Goal: Task Accomplishment & Management: Use online tool/utility

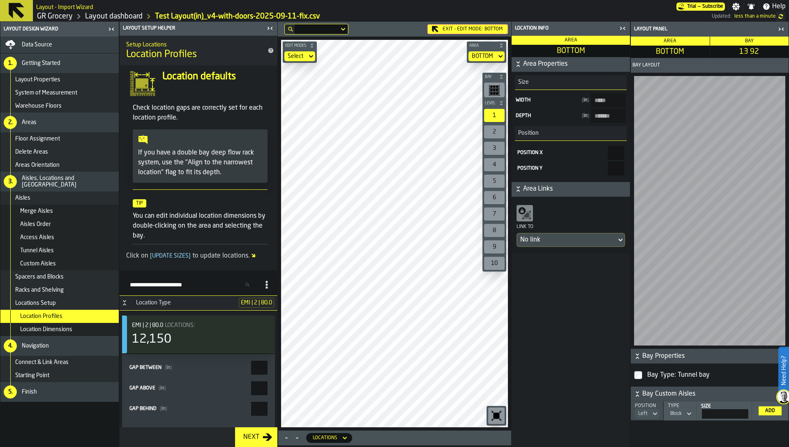
scroll to position [153, 0]
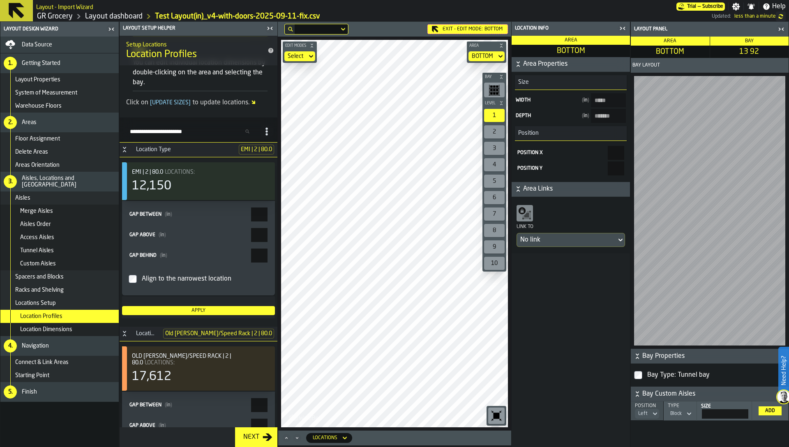
click at [57, 19] on link "GR Grocery" at bounding box center [55, 16] width 36 height 9
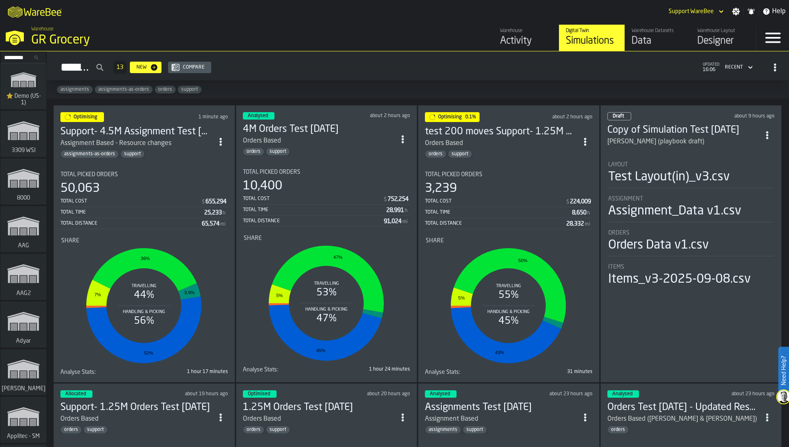
click at [145, 187] on div "50,063" at bounding box center [144, 188] width 168 height 15
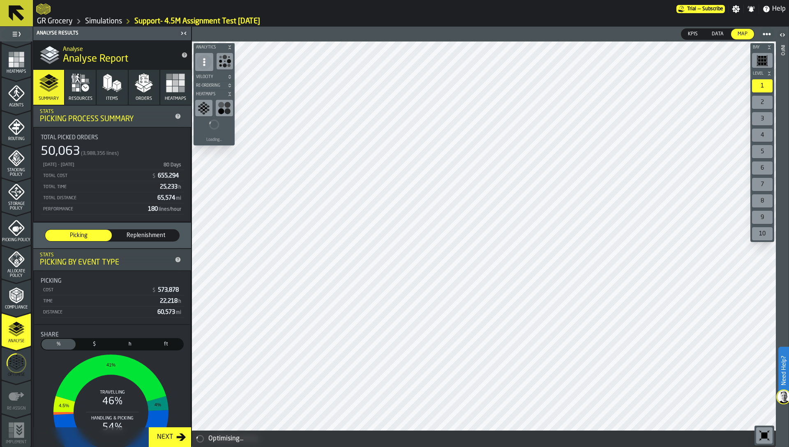
click at [143, 231] on span "Replenishment" at bounding box center [146, 235] width 60 height 8
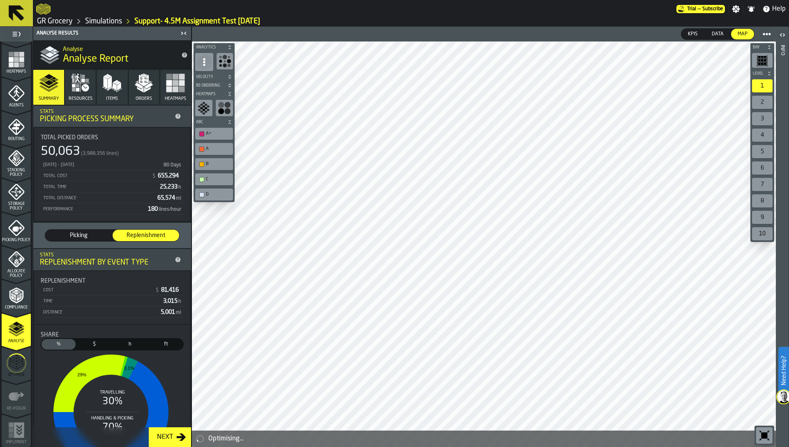
click at [90, 234] on span "Picking" at bounding box center [79, 235] width 60 height 8
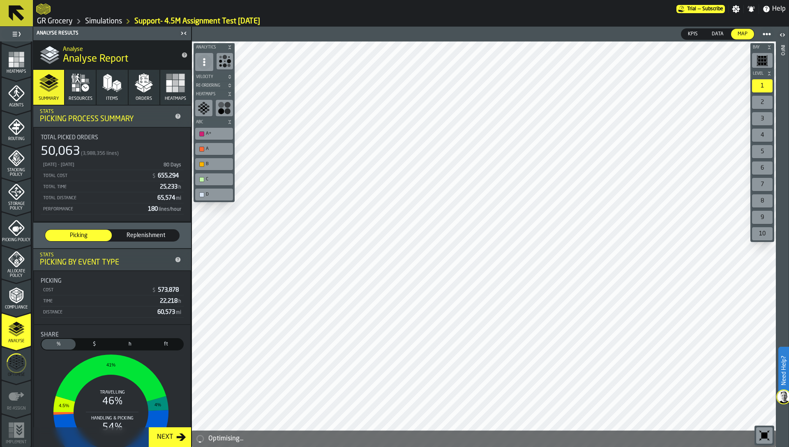
click at [141, 234] on span "Replenishment" at bounding box center [146, 235] width 60 height 8
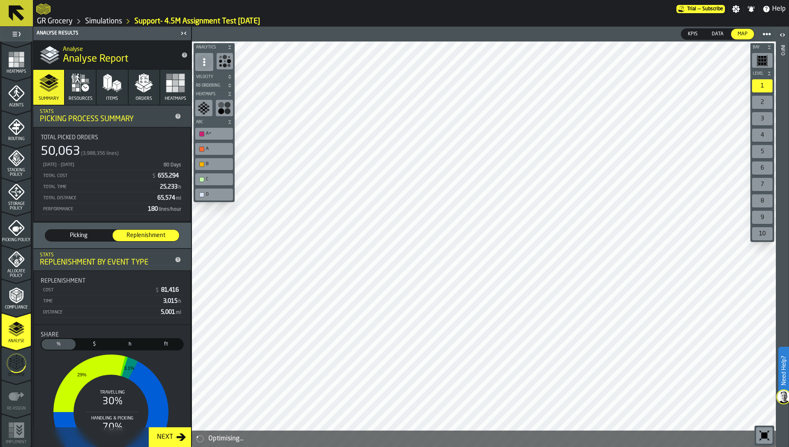
click at [101, 233] on span "Picking" at bounding box center [79, 235] width 60 height 8
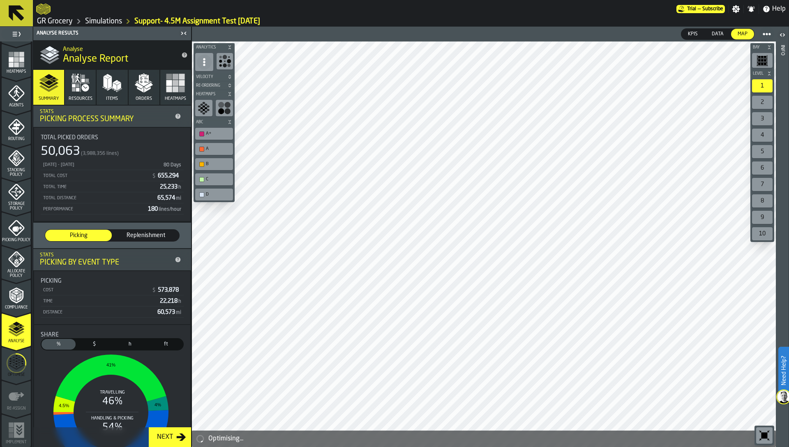
click at [147, 231] on span "Replenishment" at bounding box center [146, 235] width 60 height 8
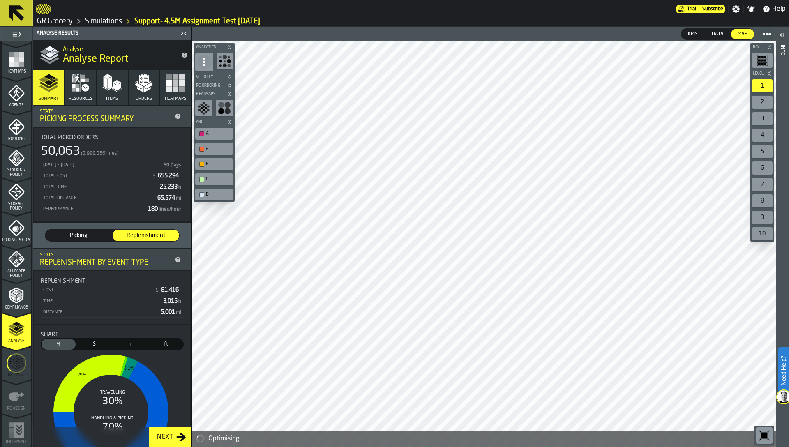
click at [95, 231] on span "Picking" at bounding box center [79, 235] width 60 height 8
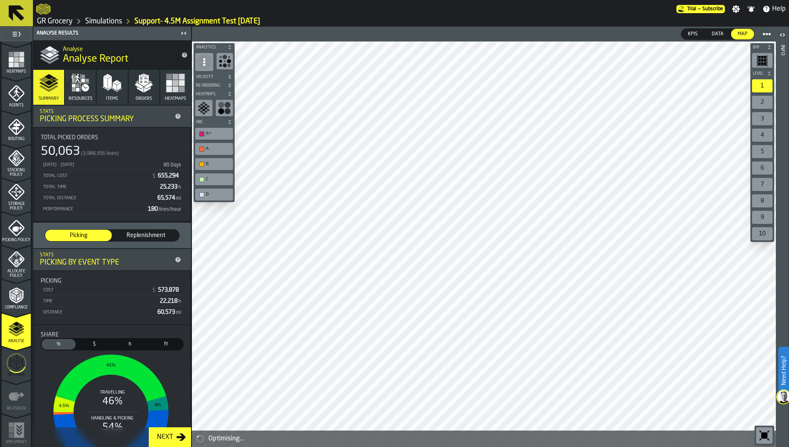
click at [114, 81] on icon "button" at bounding box center [112, 83] width 20 height 20
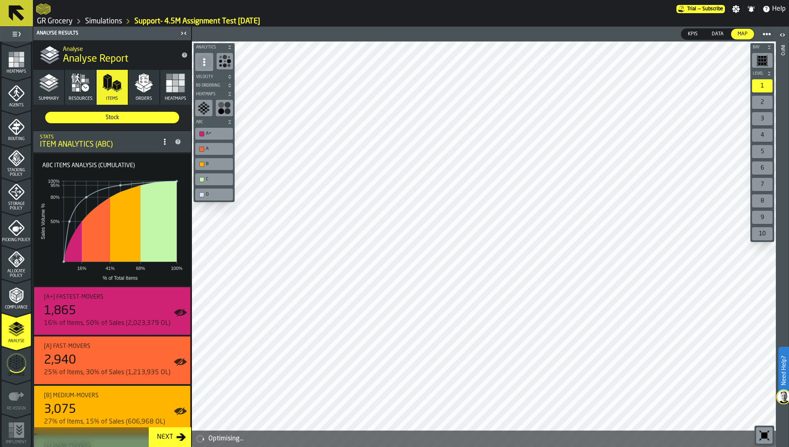
click at [137, 90] on icon "button" at bounding box center [144, 83] width 20 height 20
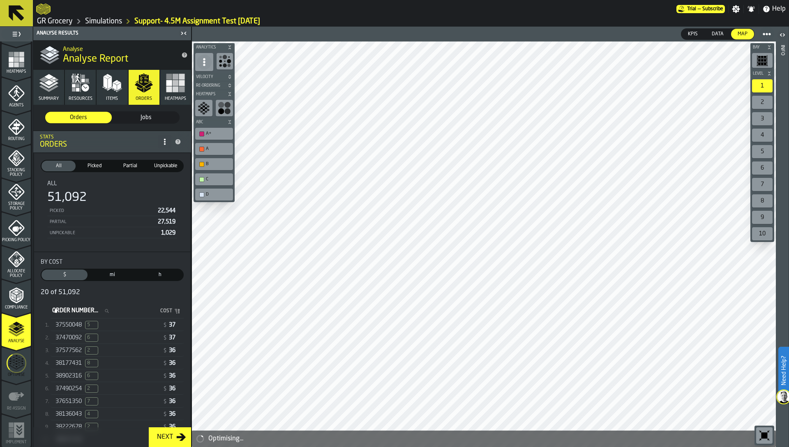
click at [170, 92] on icon "button" at bounding box center [176, 83] width 20 height 20
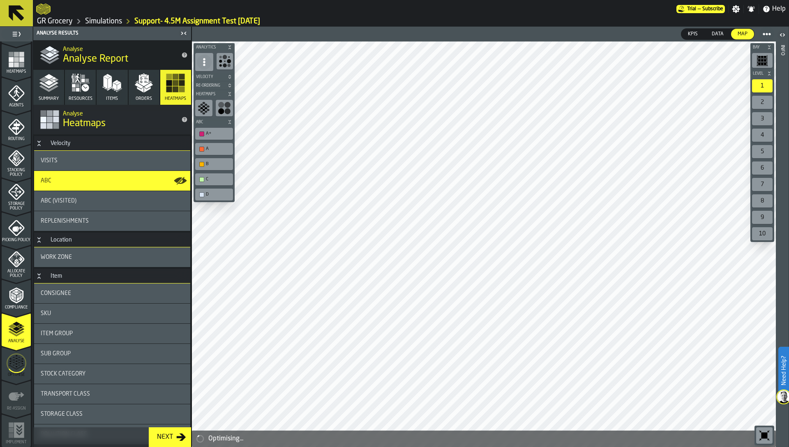
click at [139, 82] on icon "button" at bounding box center [144, 81] width 10 height 12
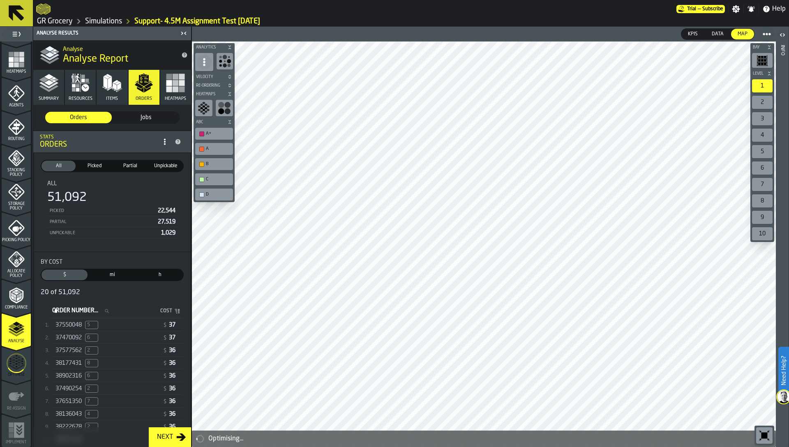
click at [20, 365] on icon "menu Optimise" at bounding box center [17, 363] width 20 height 33
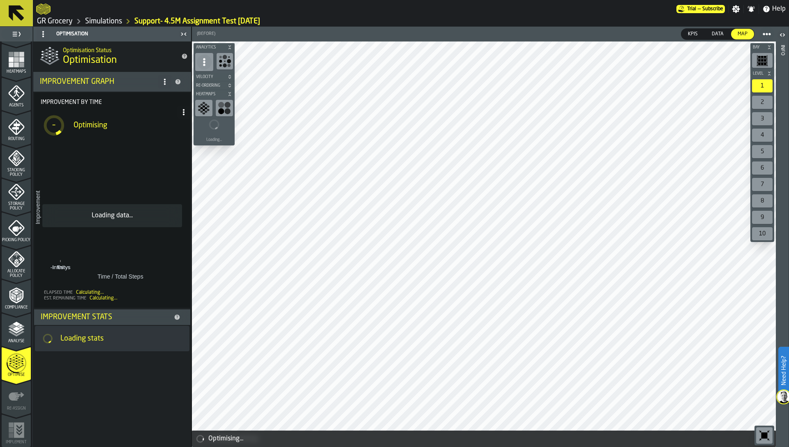
click at [111, 20] on link "Simulations" at bounding box center [103, 21] width 37 height 9
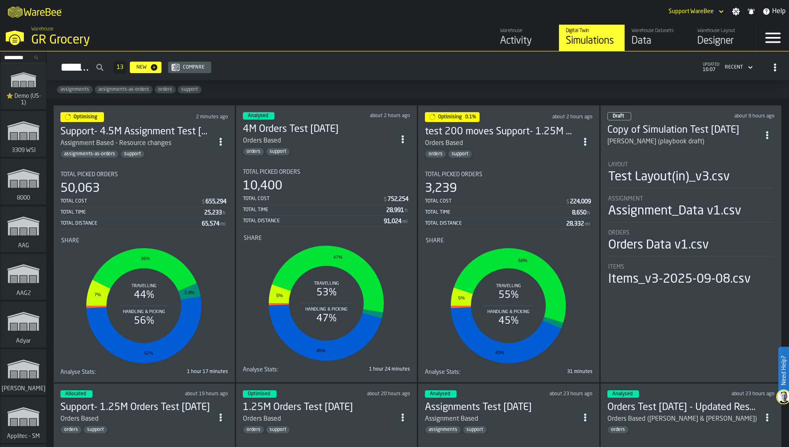
click at [352, 194] on div "Total Cost $ 752,254" at bounding box center [327, 199] width 168 height 10
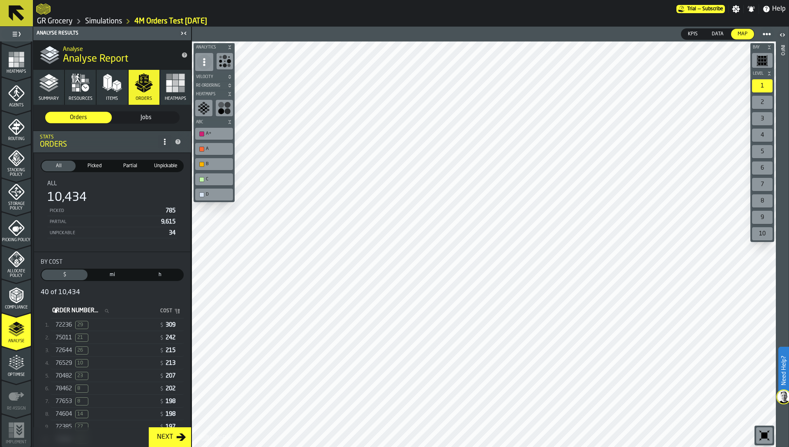
click at [82, 87] on icon "button" at bounding box center [84, 87] width 7 height 7
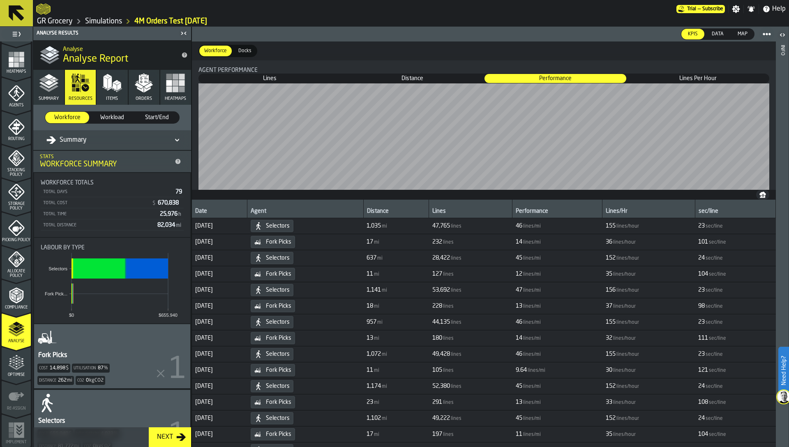
click at [16, 367] on icon "menu Optimise" at bounding box center [16, 363] width 16 height 16
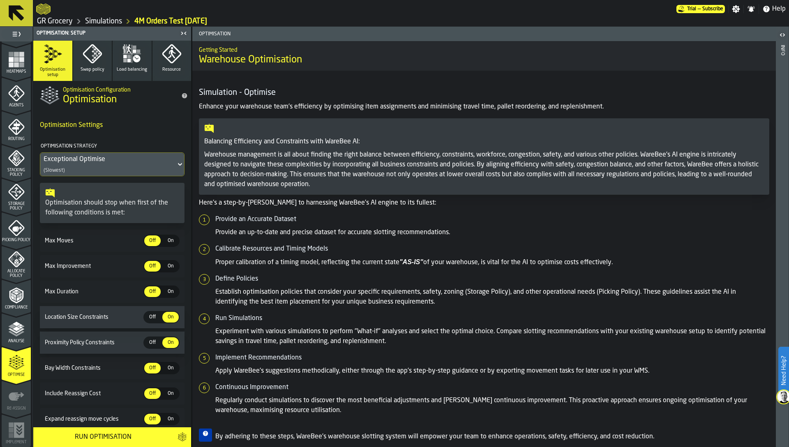
click at [95, 57] on icon "button" at bounding box center [93, 54] width 20 height 20
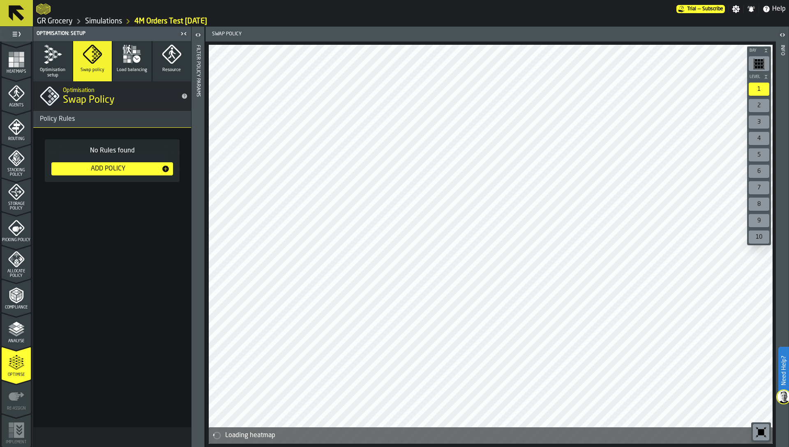
click at [111, 169] on div "Add Policy" at bounding box center [108, 169] width 107 height 10
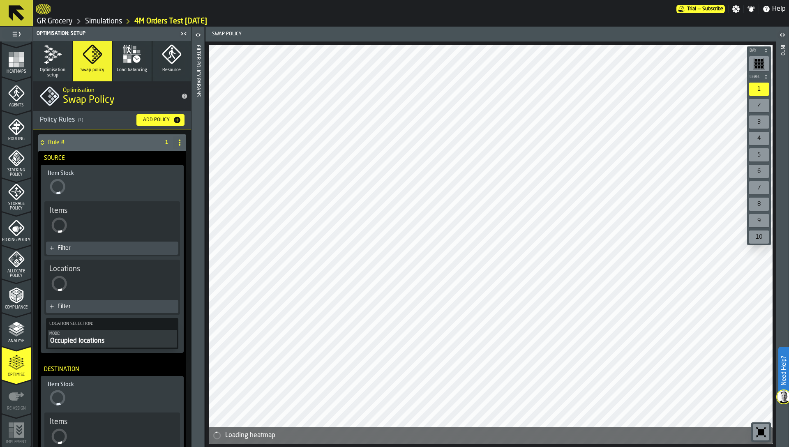
click at [176, 145] on icon at bounding box center [179, 142] width 7 height 7
click at [142, 155] on div "Rename" at bounding box center [144, 159] width 69 height 10
click at [121, 148] on input "******" at bounding box center [98, 143] width 100 height 14
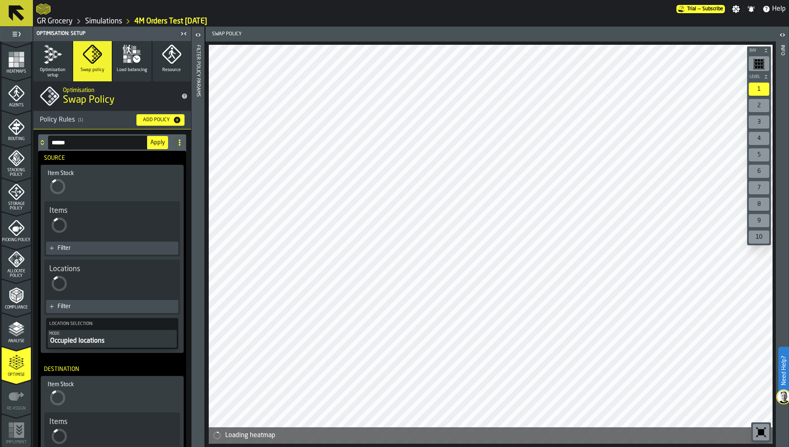
type input "******"
click at [156, 142] on span "Apply" at bounding box center [157, 143] width 14 height 6
click at [106, 250] on div "Filter" at bounding box center [117, 248] width 118 height 7
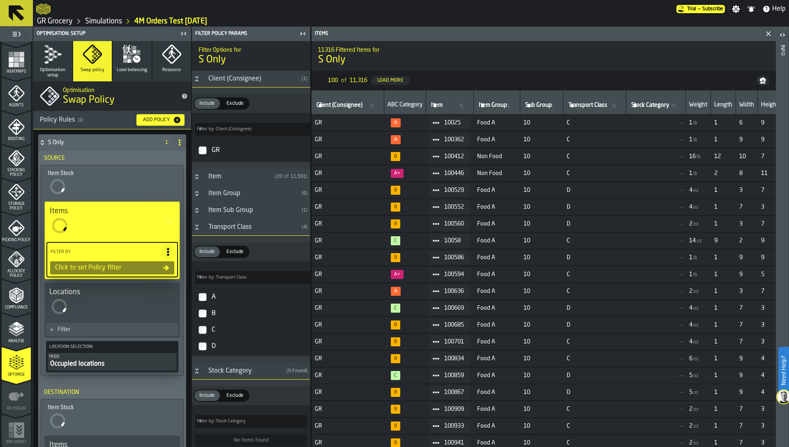
click at [211, 148] on div "GR" at bounding box center [258, 150] width 97 height 13
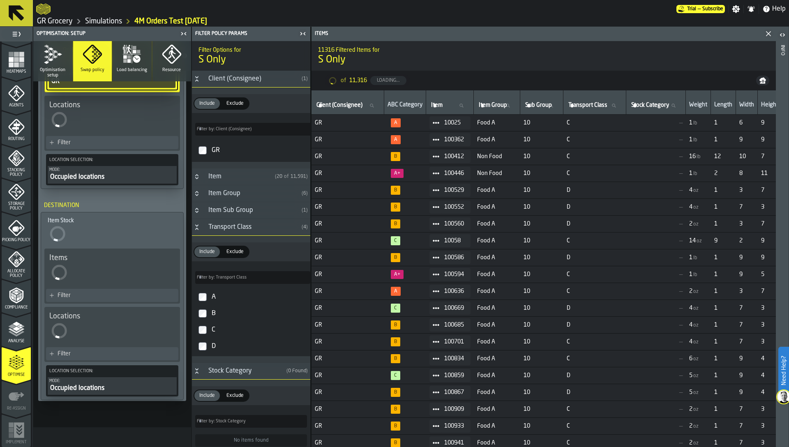
type input "***"
click at [88, 293] on div "Filter" at bounding box center [117, 295] width 118 height 7
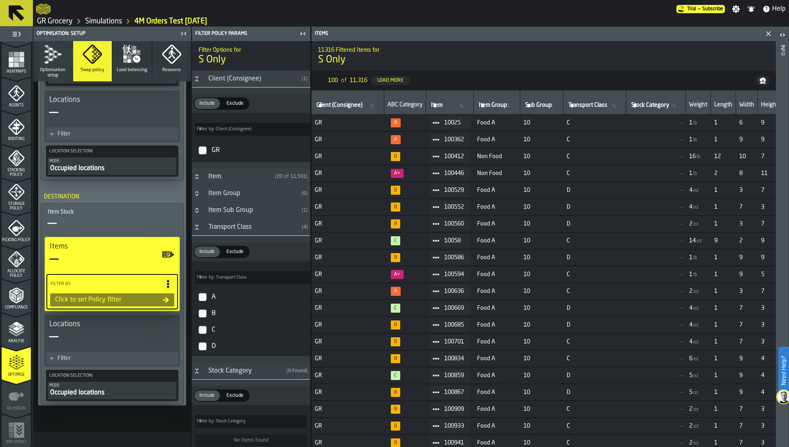
click at [213, 149] on div "GR" at bounding box center [258, 150] width 97 height 13
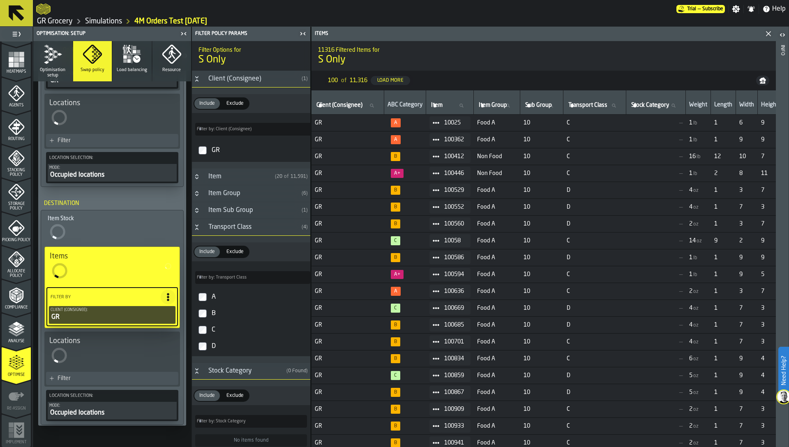
click at [129, 166] on div "Mode:" at bounding box center [112, 168] width 126 height 5
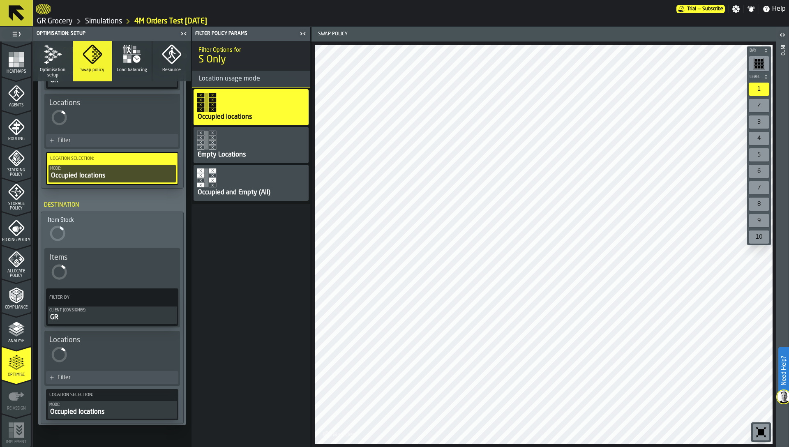
click at [232, 182] on div "Occupied and Empty (All)" at bounding box center [251, 183] width 115 height 36
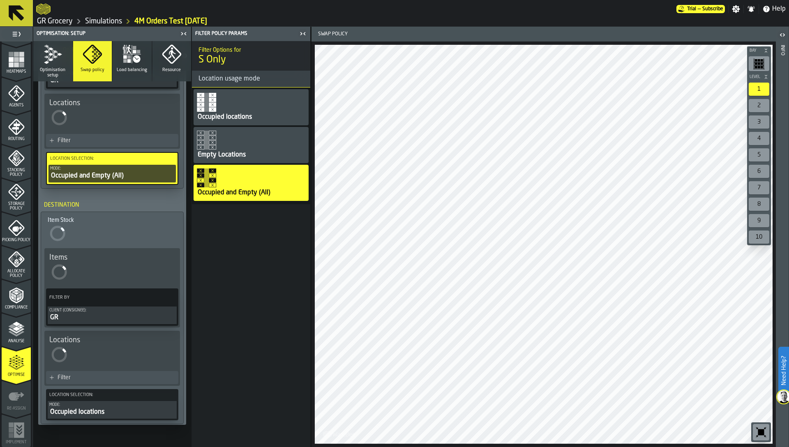
click at [134, 409] on div "Occupied locations" at bounding box center [112, 412] width 126 height 10
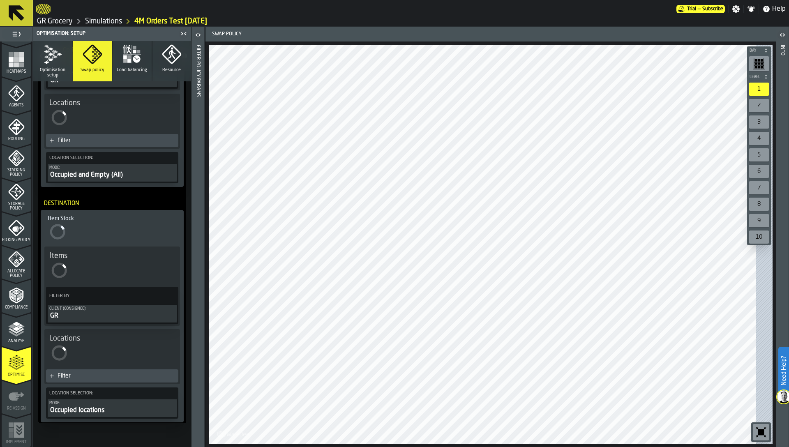
click at [199, 256] on div "Filter Policy Params" at bounding box center [198, 244] width 6 height 402
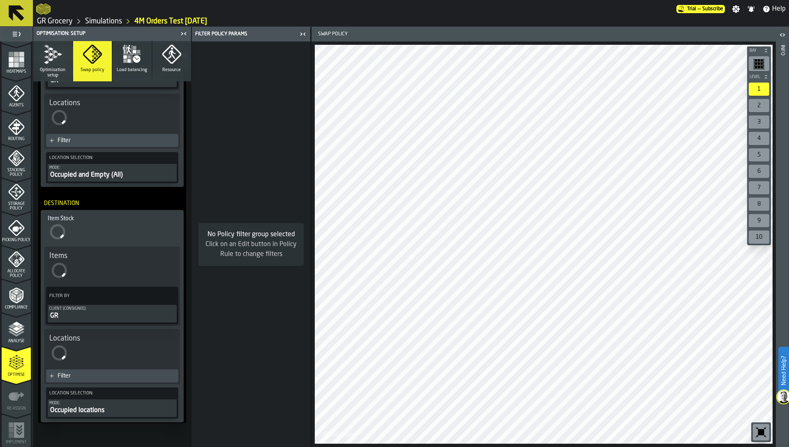
click at [150, 411] on div "Occupied locations" at bounding box center [112, 411] width 126 height 10
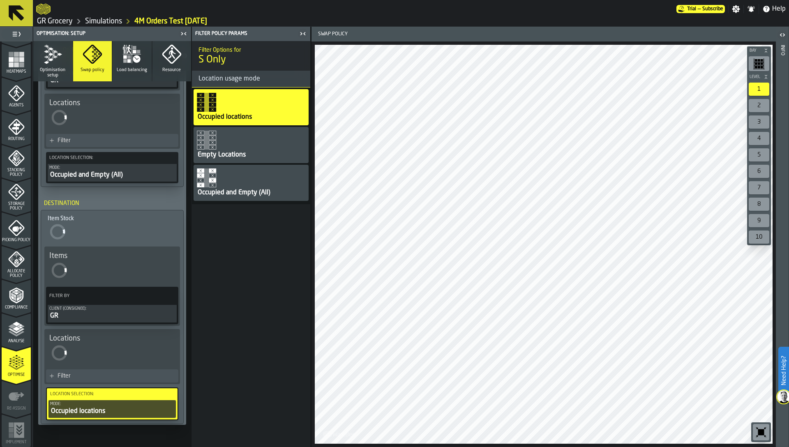
click at [234, 193] on div "Occupied and Empty (All)" at bounding box center [234, 193] width 74 height 10
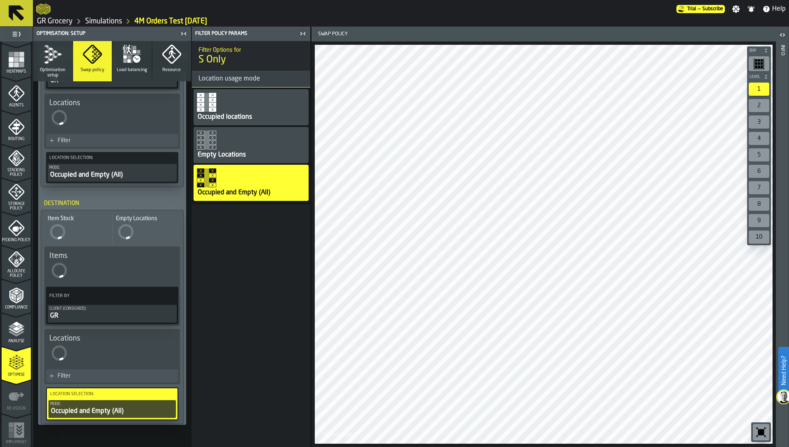
click at [100, 381] on div "Filter" at bounding box center [112, 376] width 132 height 13
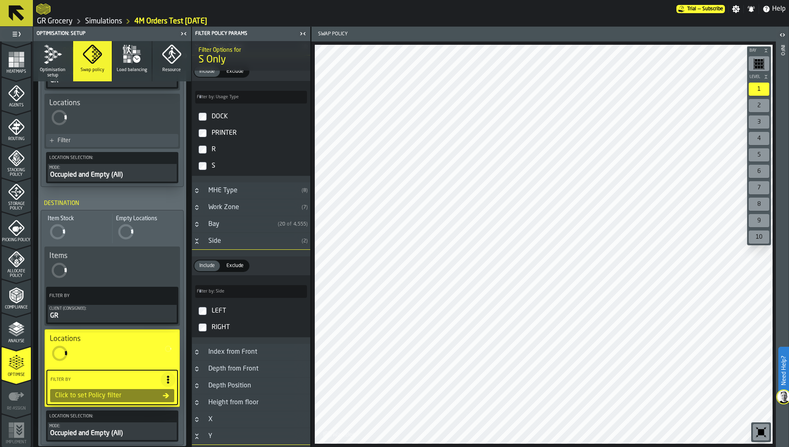
scroll to position [280, 0]
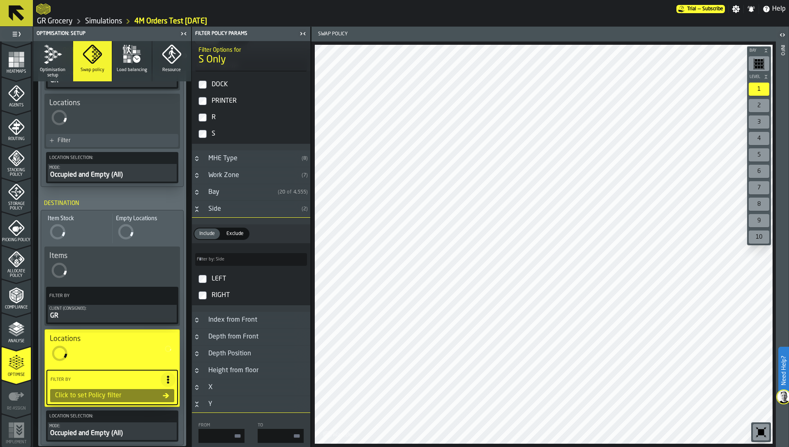
click at [218, 137] on div "S" at bounding box center [258, 133] width 97 height 13
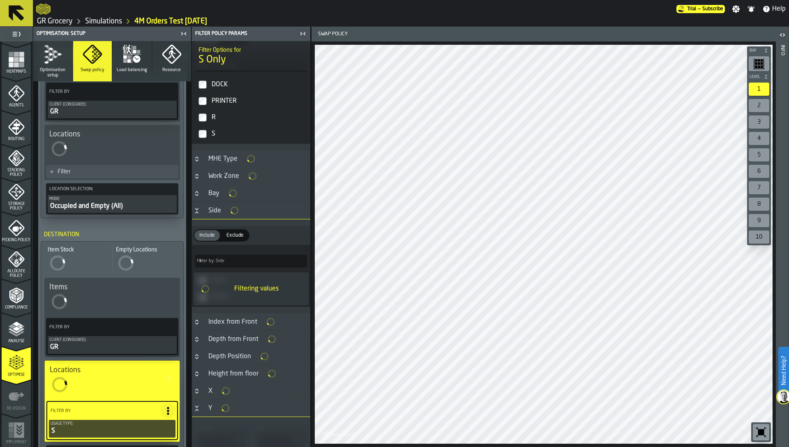
scroll to position [111, 0]
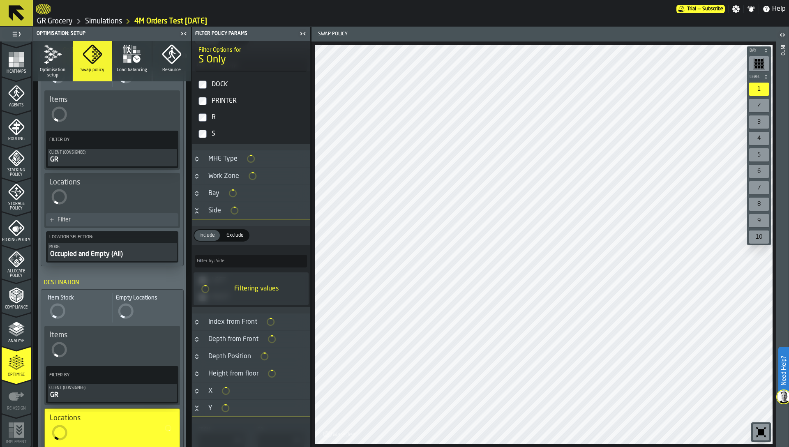
type input "****"
click at [94, 194] on div "Locations" at bounding box center [112, 192] width 126 height 29
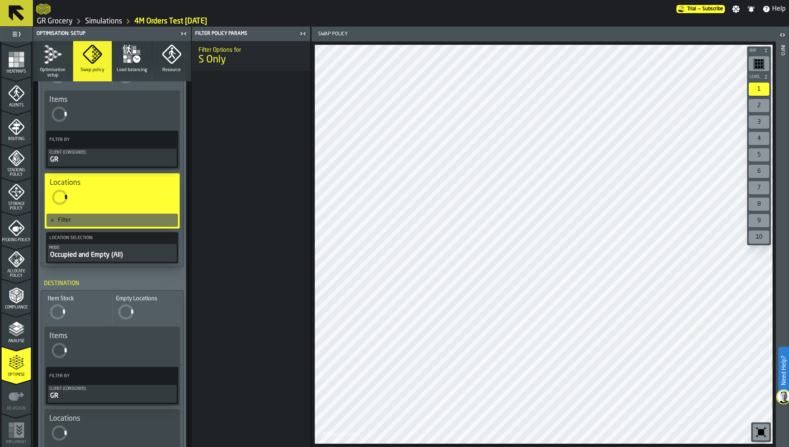
scroll to position [0, 0]
click at [120, 220] on div "Filter" at bounding box center [116, 220] width 117 height 7
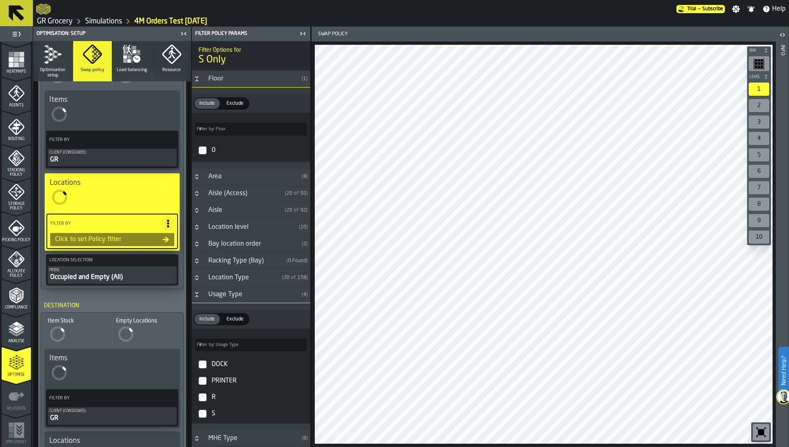
scroll to position [10, 0]
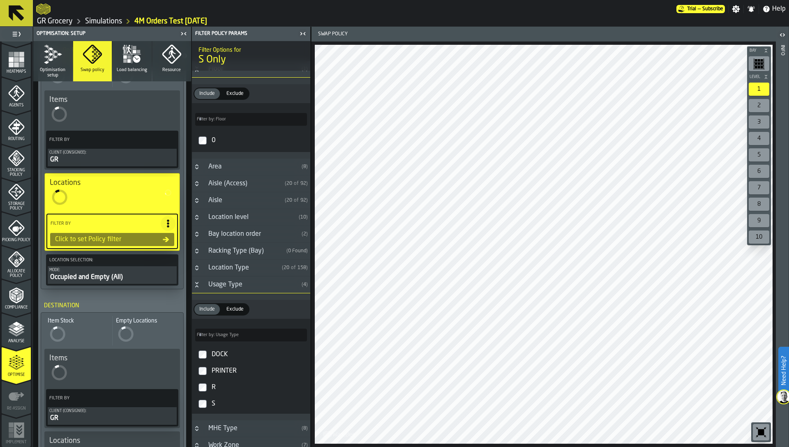
click at [211, 405] on div "S" at bounding box center [258, 404] width 97 height 13
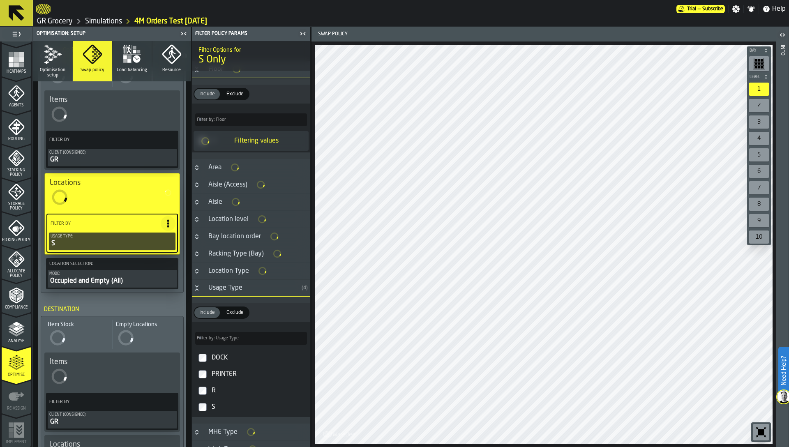
scroll to position [0, 0]
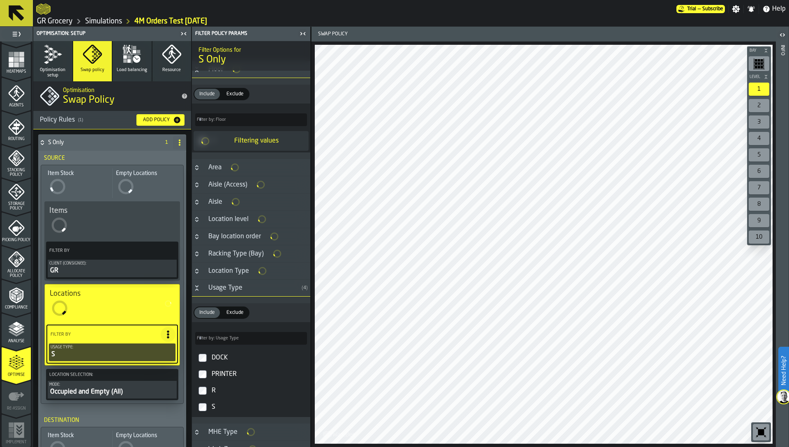
type input "****"
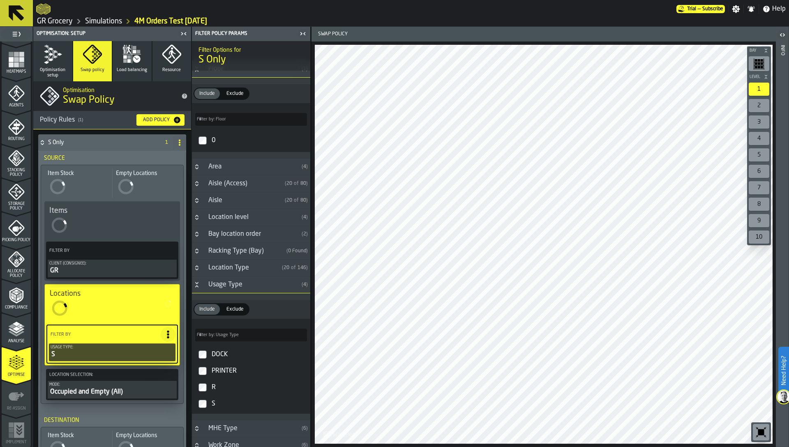
click at [53, 60] on icon "button" at bounding box center [53, 54] width 20 height 20
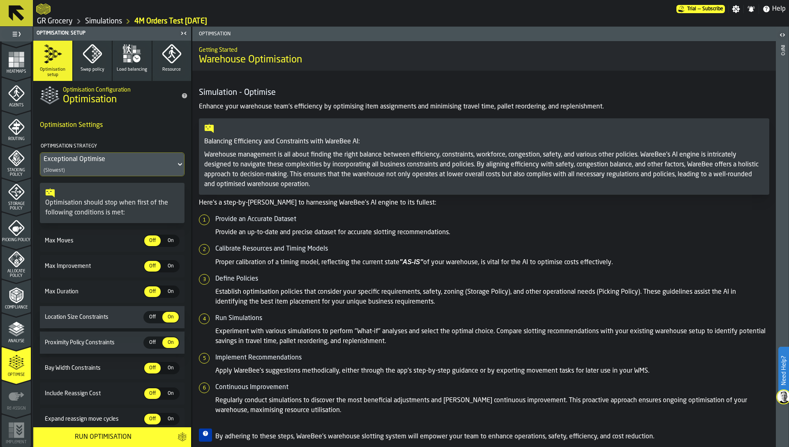
click at [154, 342] on span "Off" at bounding box center [152, 342] width 13 height 7
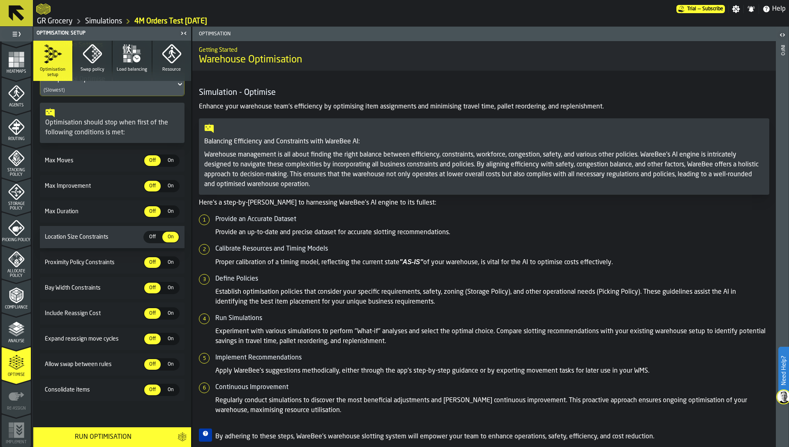
click at [110, 436] on div "Run Optimisation" at bounding box center [103, 438] width 130 height 10
click at [95, 18] on link "Simulations" at bounding box center [103, 21] width 37 height 9
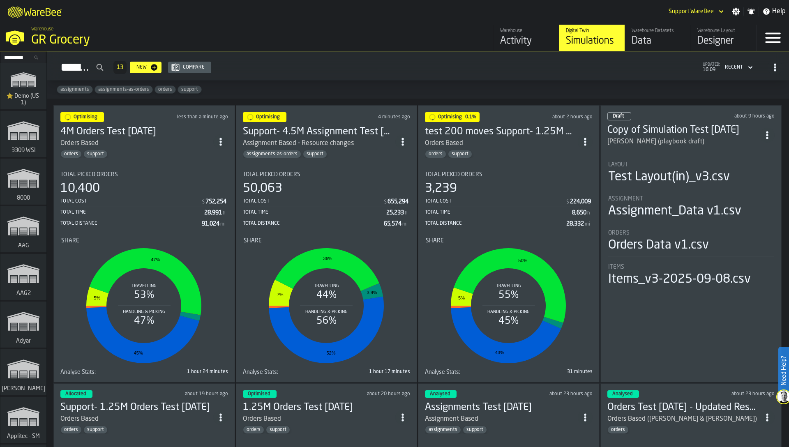
click at [479, 171] on span "Total Picked Orders" at bounding box center [454, 174] width 58 height 7
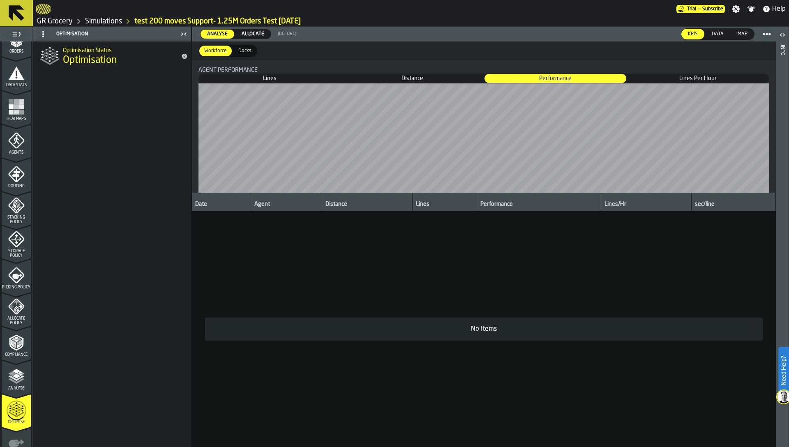
scroll to position [201, 0]
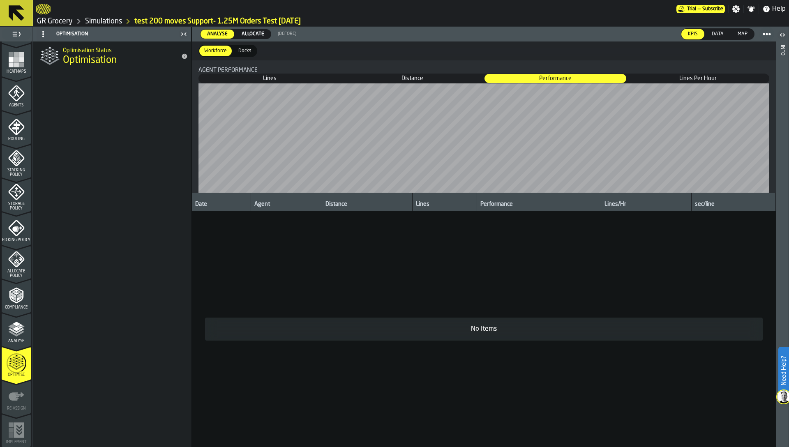
click at [16, 361] on icon "menu Optimise" at bounding box center [17, 363] width 20 height 33
click at [16, 338] on div "Analyse" at bounding box center [16, 332] width 29 height 23
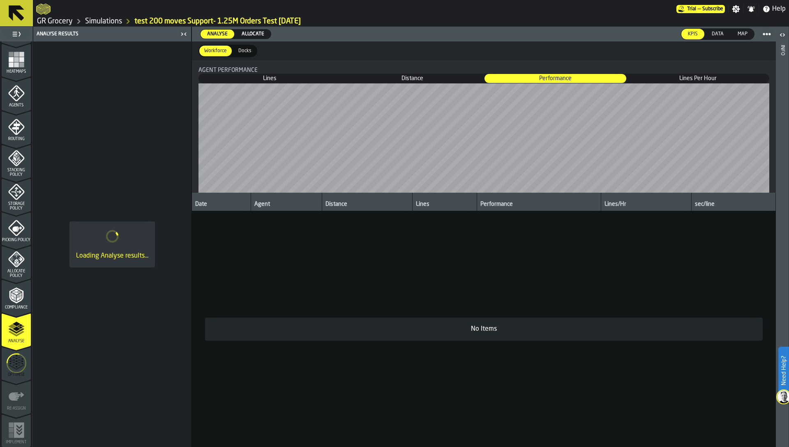
click at [17, 371] on icon "menu Optimise" at bounding box center [17, 363] width 20 height 33
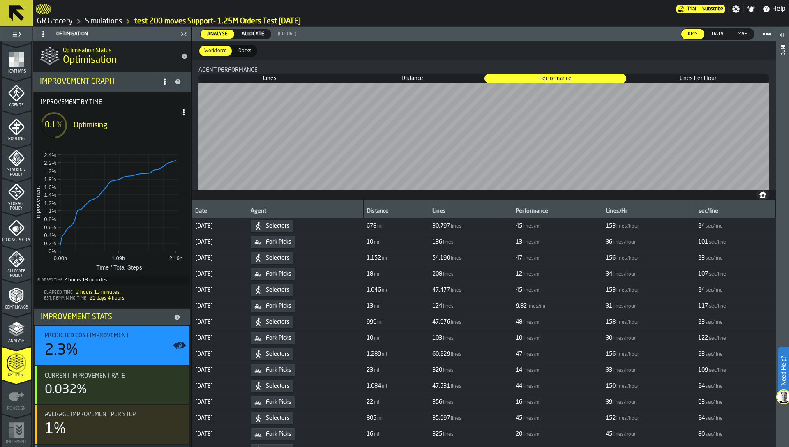
click at [162, 87] on span at bounding box center [164, 81] width 13 height 13
click at [141, 100] on div "Show Support Options..." at bounding box center [129, 98] width 69 height 10
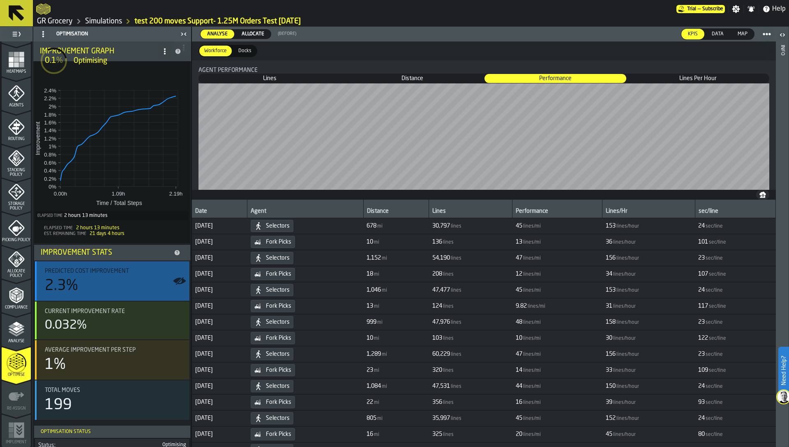
scroll to position [0, 0]
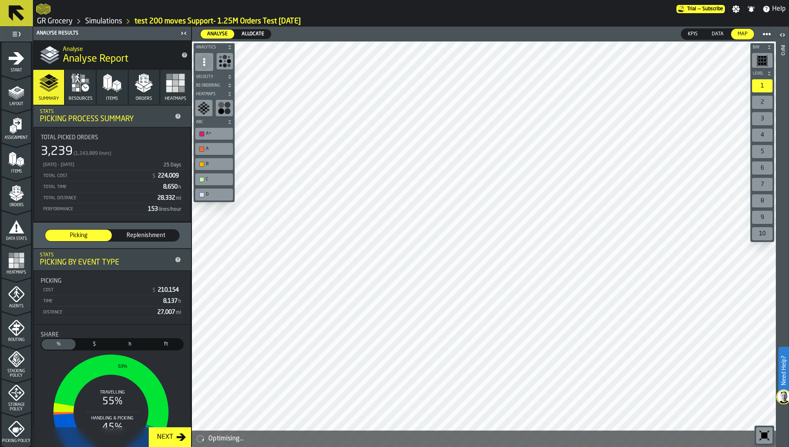
click at [109, 19] on link "Simulations" at bounding box center [103, 21] width 37 height 9
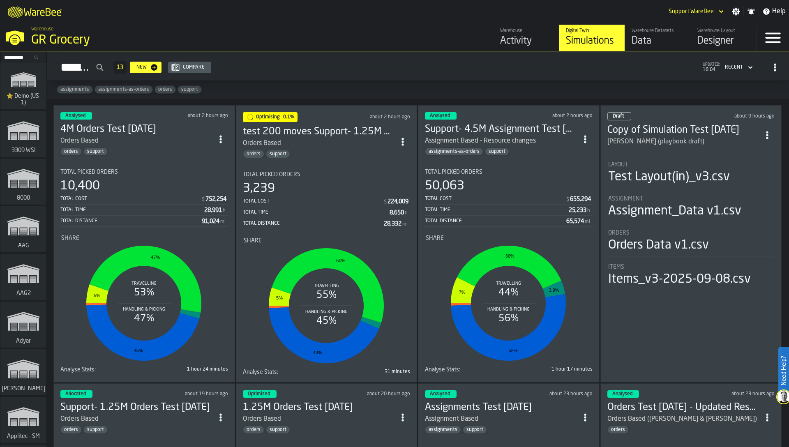
click at [480, 190] on div "50,063" at bounding box center [509, 186] width 168 height 15
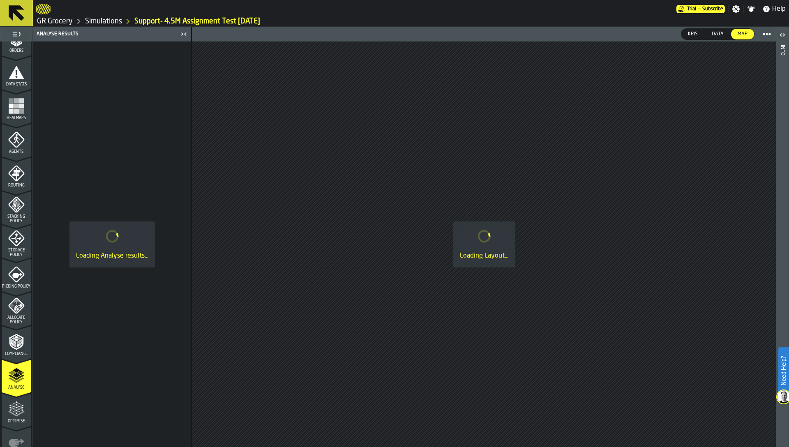
scroll to position [201, 0]
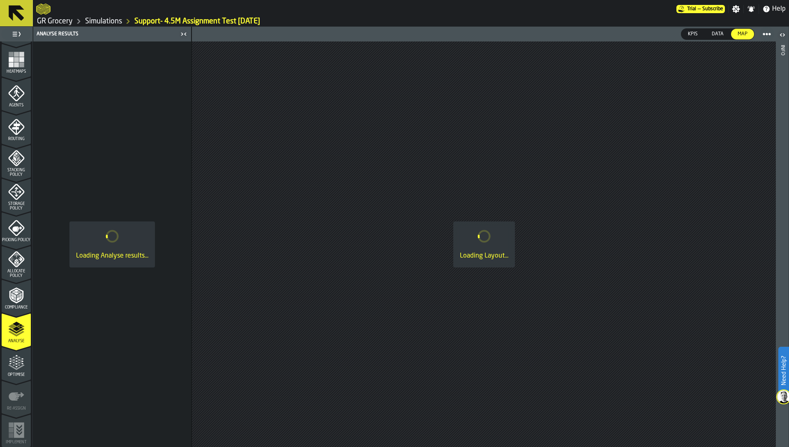
click at [12, 378] on icon "menu Optimise" at bounding box center [16, 381] width 29 height 8
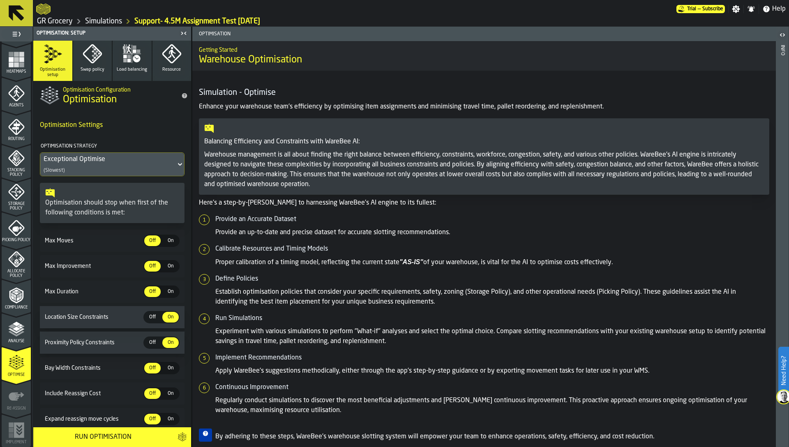
click at [96, 73] on button "Swap policy" at bounding box center [92, 61] width 39 height 40
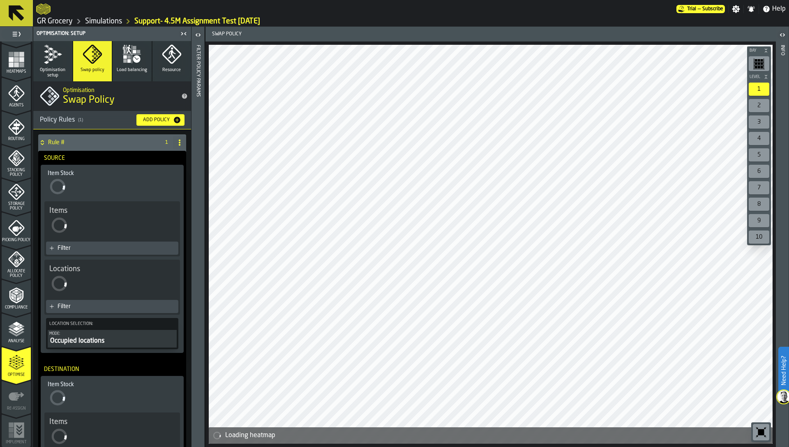
click at [178, 145] on icon at bounding box center [179, 142] width 7 height 7
click at [149, 155] on div "Rename" at bounding box center [144, 159] width 69 height 10
click at [119, 147] on input "******" at bounding box center [98, 143] width 100 height 14
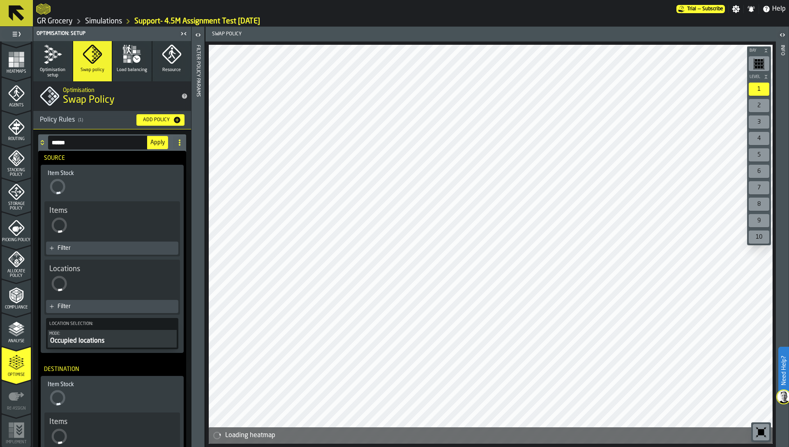
type input "******"
click at [154, 136] on button "Apply" at bounding box center [157, 142] width 21 height 13
click at [117, 246] on div "Filter" at bounding box center [117, 248] width 118 height 7
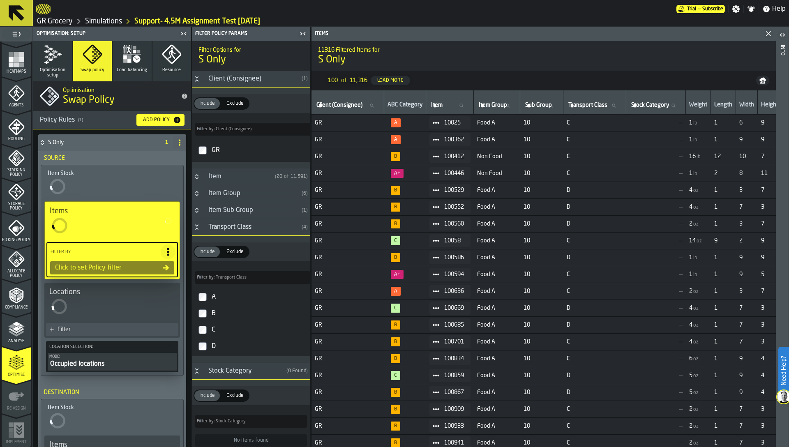
click at [216, 153] on div "GR" at bounding box center [258, 150] width 97 height 13
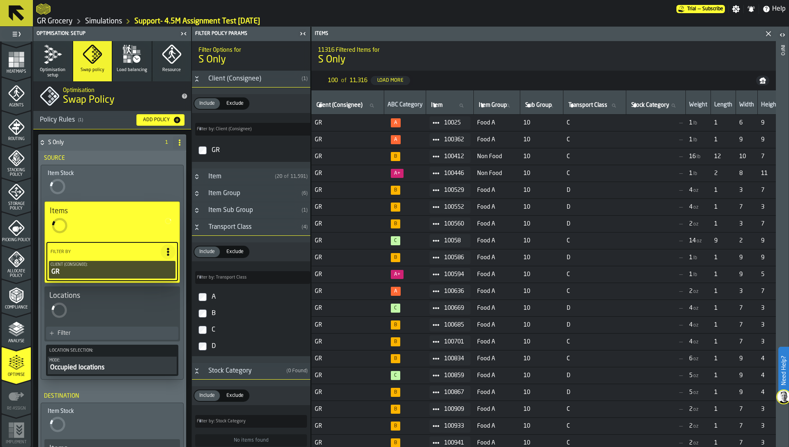
click at [113, 329] on div "Filter" at bounding box center [112, 333] width 132 height 13
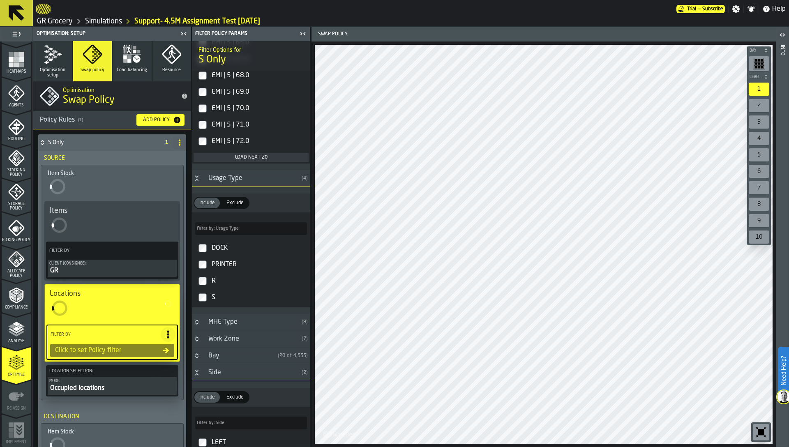
click at [218, 293] on div "S" at bounding box center [258, 297] width 97 height 13
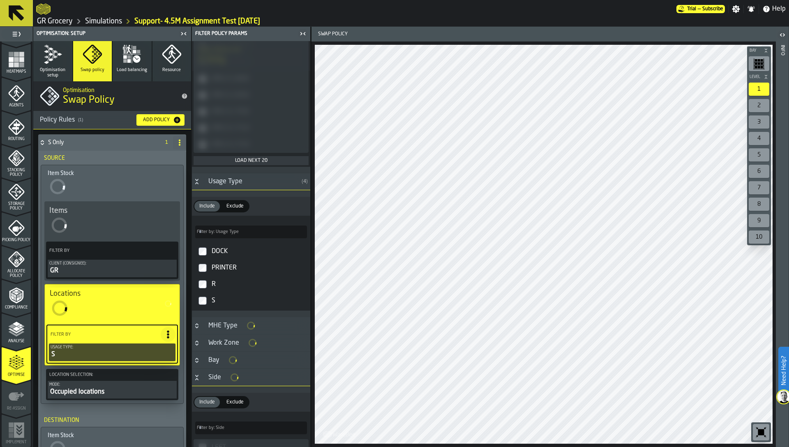
scroll to position [525, 0]
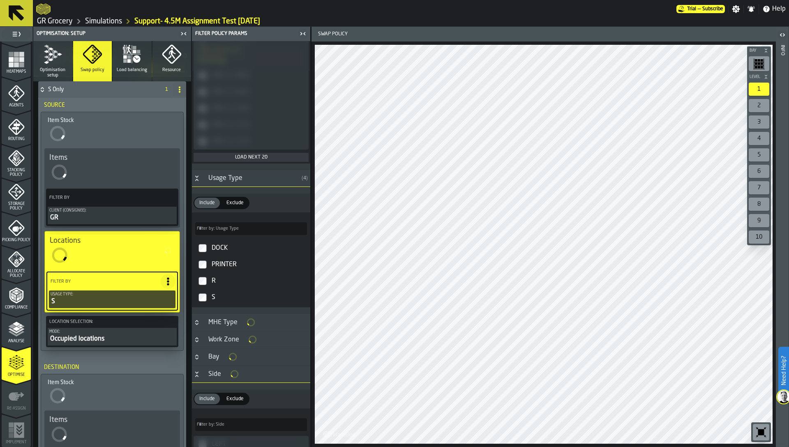
type input "****"
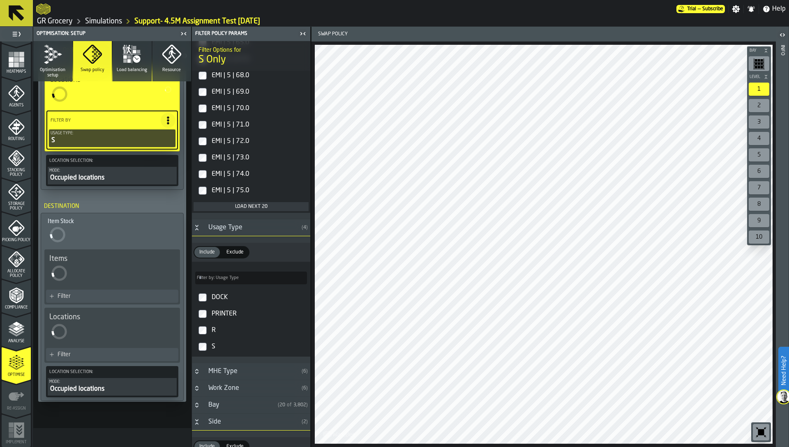
scroll to position [195, 0]
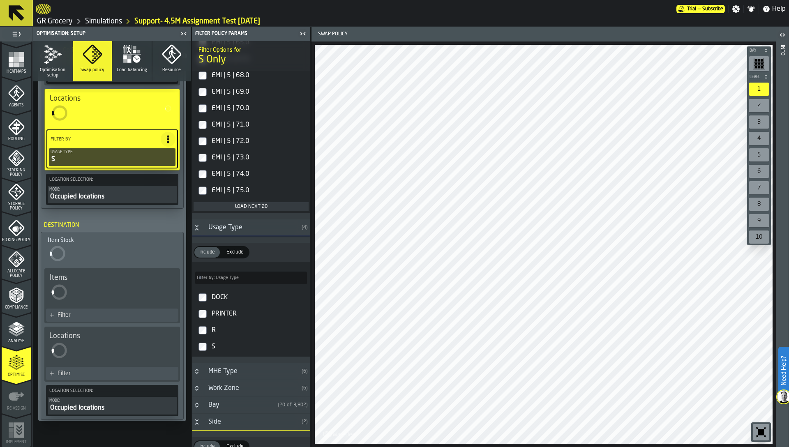
click at [99, 309] on div "Filter" at bounding box center [112, 315] width 132 height 13
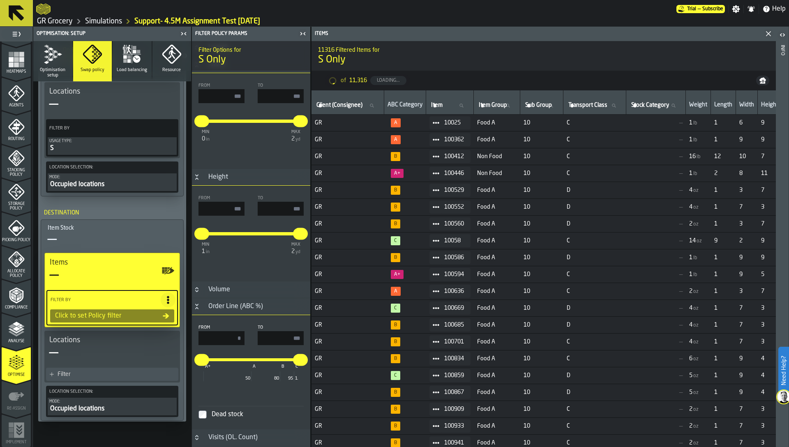
type input "*"
type input "***"
type input "*"
type input "***"
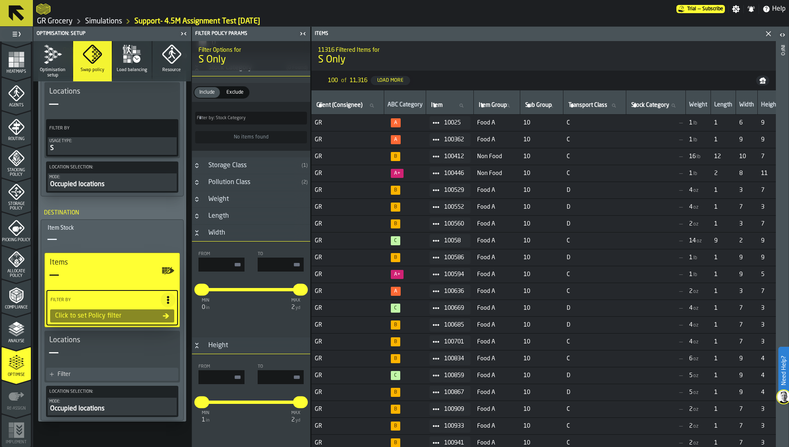
scroll to position [0, 0]
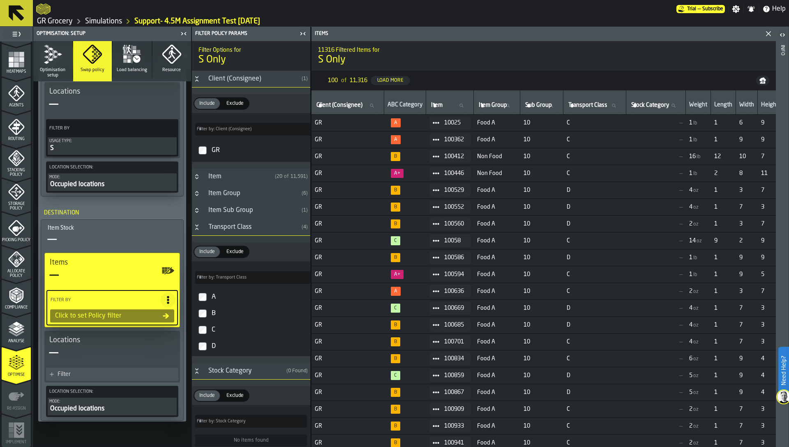
click at [214, 142] on label "GR" at bounding box center [251, 151] width 115 height 20
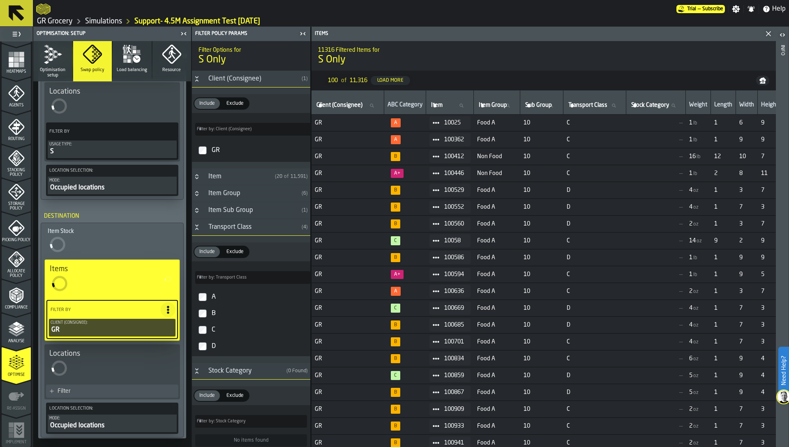
click at [127, 387] on div "Filter" at bounding box center [112, 391] width 132 height 13
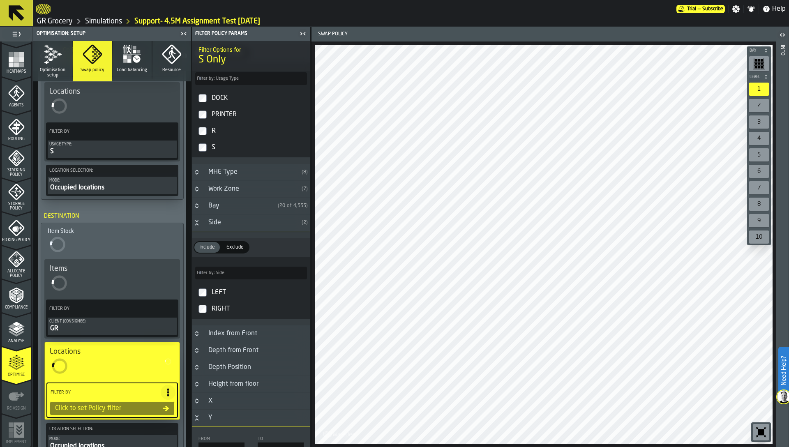
click at [215, 147] on div "S" at bounding box center [258, 147] width 97 height 13
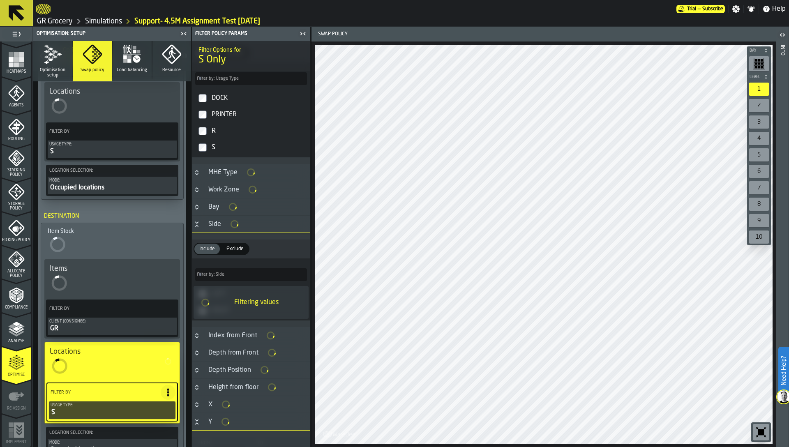
scroll to position [264, 0]
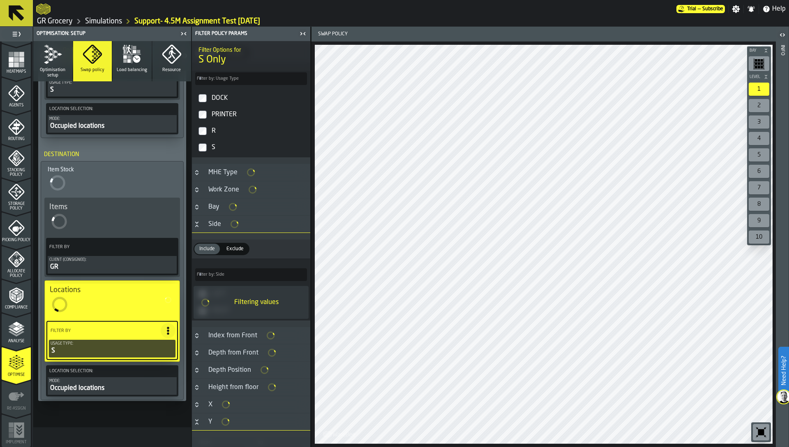
type input "****"
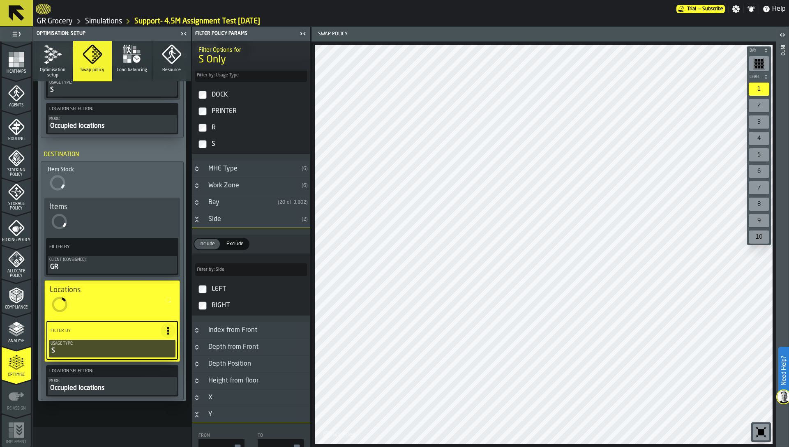
scroll to position [671, 0]
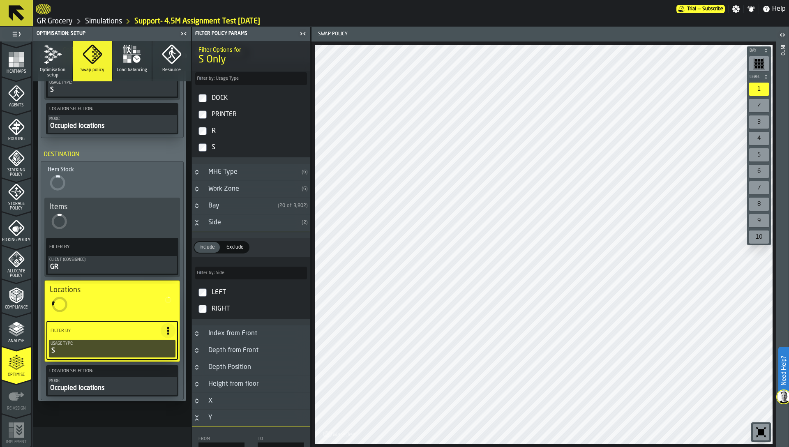
click at [104, 387] on div "Occupied locations" at bounding box center [112, 389] width 126 height 10
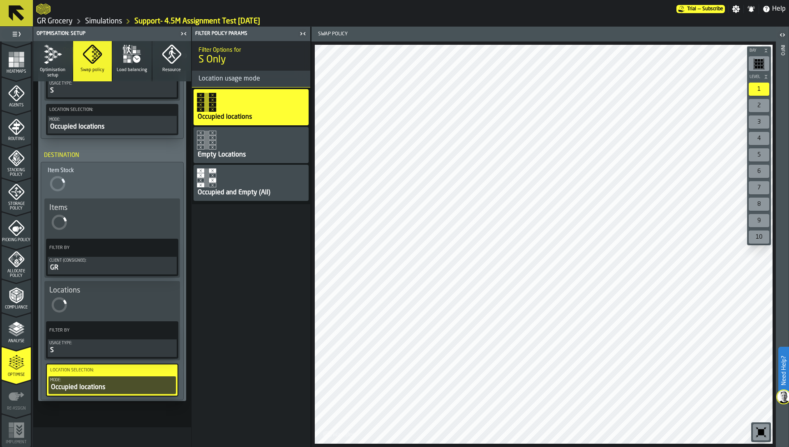
scroll to position [0, 0]
click at [224, 185] on div "Occupied and Empty (All)" at bounding box center [251, 183] width 115 height 36
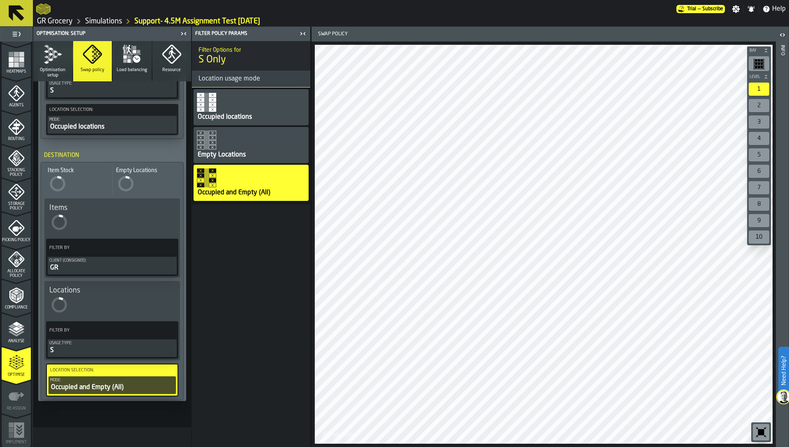
click at [125, 123] on div "Occupied locations" at bounding box center [112, 127] width 126 height 10
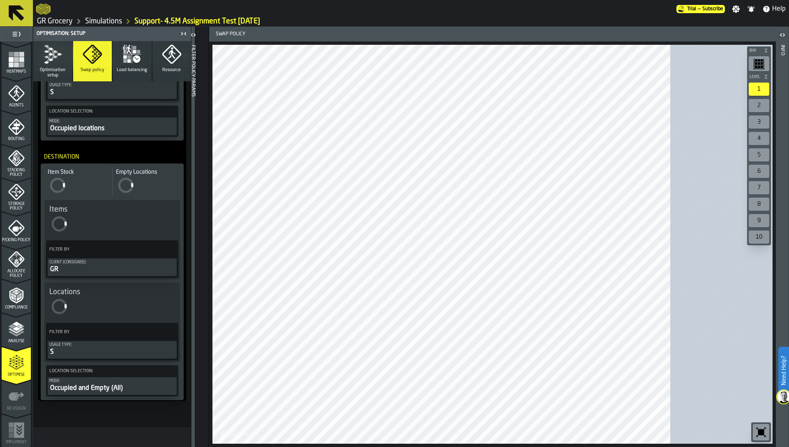
scroll to position [261, 0]
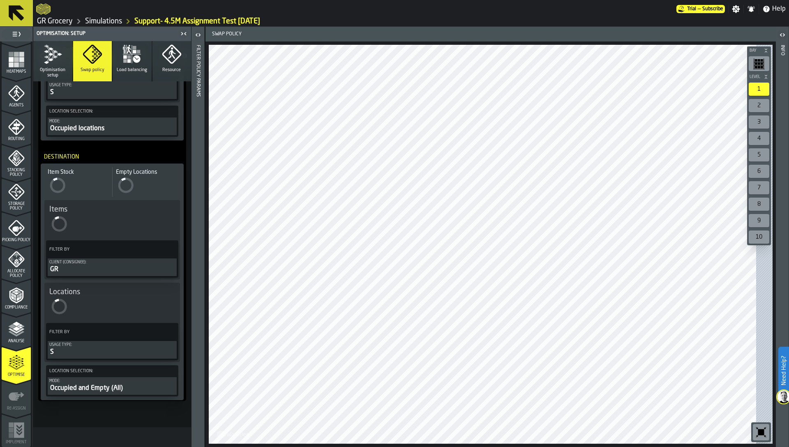
click at [115, 125] on div "Occupied locations" at bounding box center [112, 129] width 126 height 10
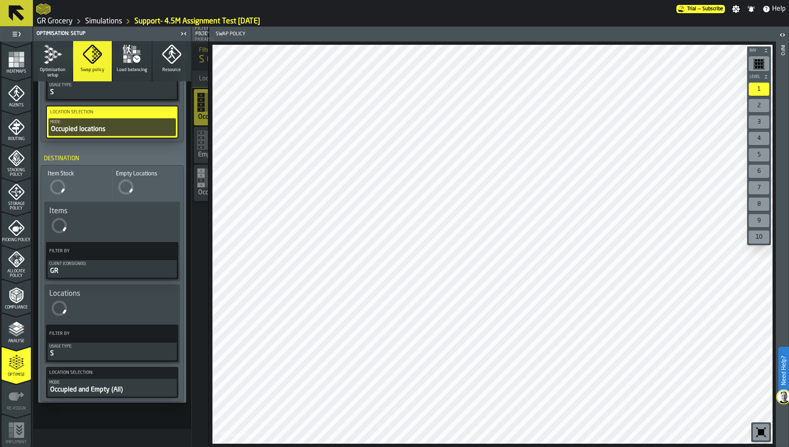
scroll to position [263, 0]
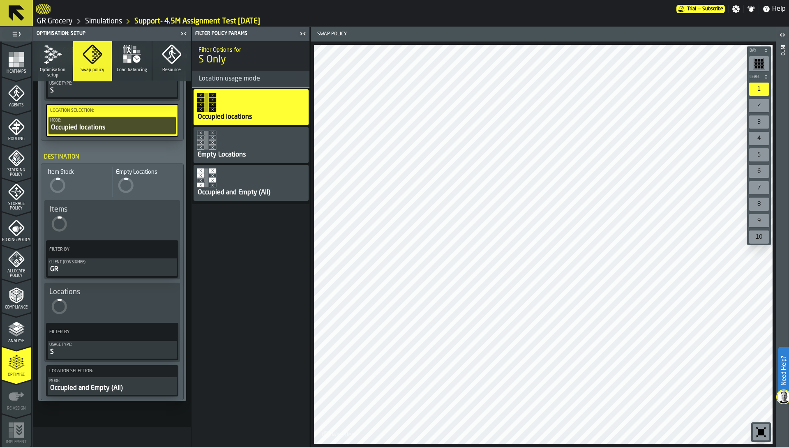
click at [229, 190] on div "Occupied and Empty (All)" at bounding box center [234, 193] width 74 height 10
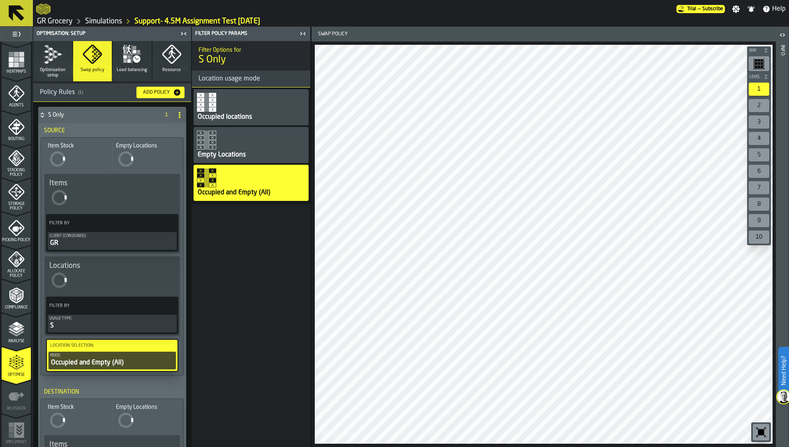
scroll to position [0, 0]
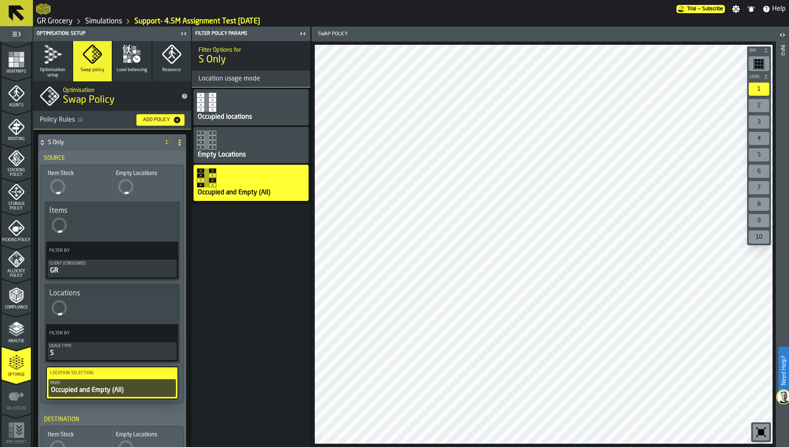
click at [53, 68] on span "Optimisation setup" at bounding box center [53, 72] width 32 height 11
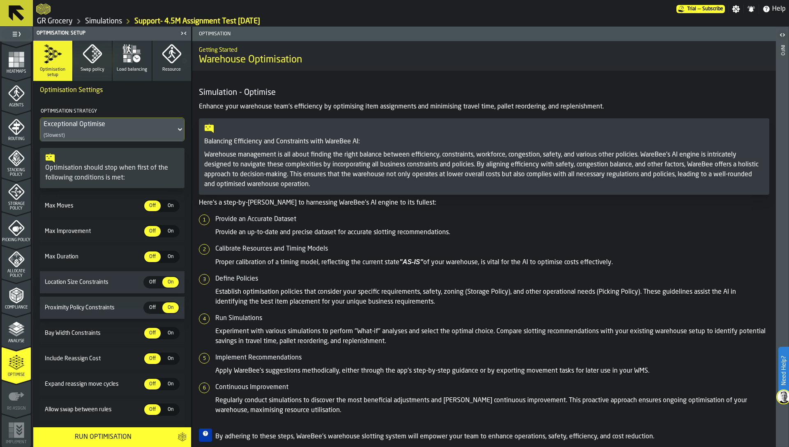
scroll to position [37, 0]
click at [149, 305] on span "Off" at bounding box center [152, 306] width 13 height 7
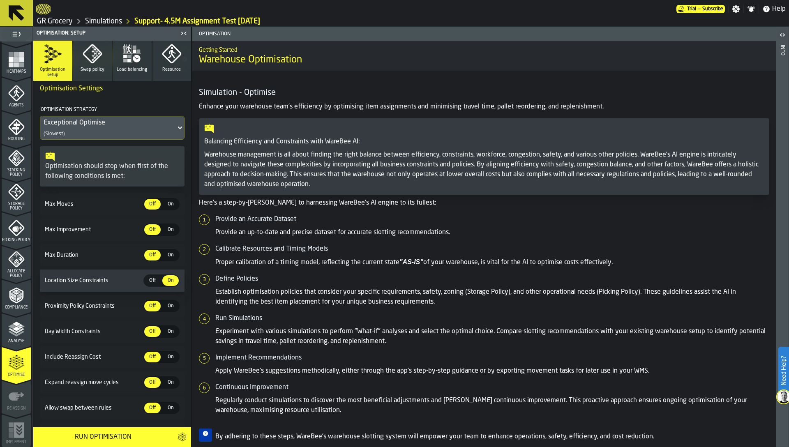
click at [151, 277] on span "Off" at bounding box center [152, 280] width 13 height 7
click at [169, 204] on span "On" at bounding box center [170, 204] width 13 height 7
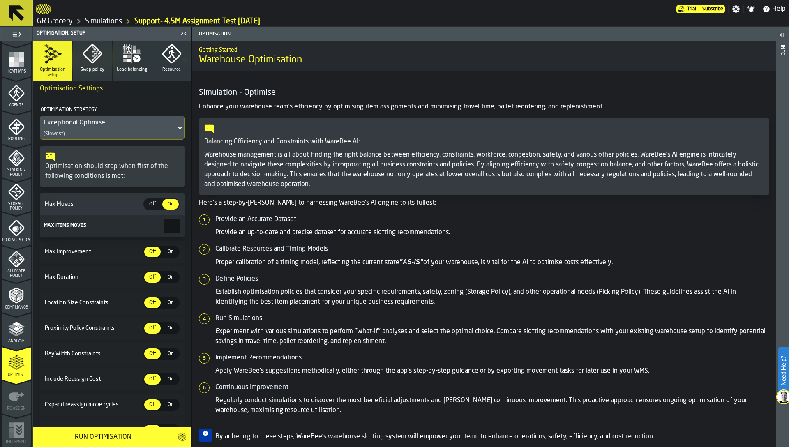
click at [164, 220] on input "***" at bounding box center [172, 226] width 16 height 14
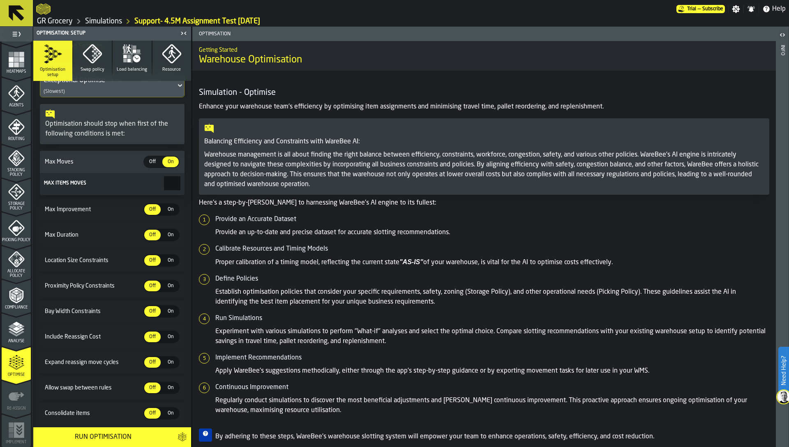
scroll to position [102, 0]
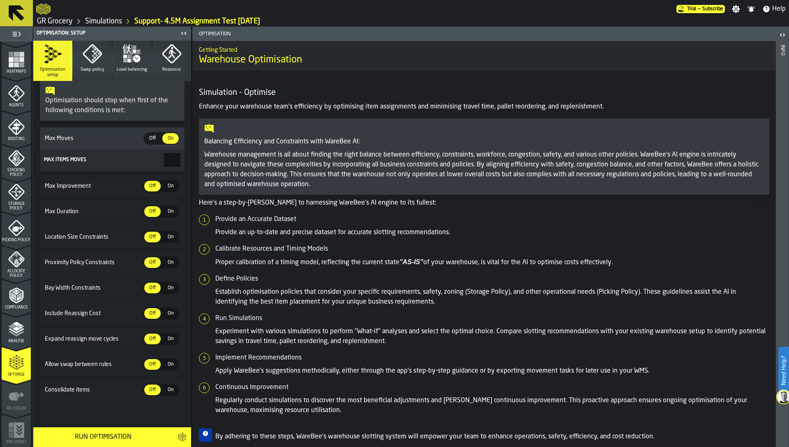
type input "***"
click at [164, 361] on span "On" at bounding box center [170, 364] width 13 height 7
click at [146, 363] on span "Off" at bounding box center [152, 364] width 13 height 7
click at [100, 435] on div "Run Optimisation" at bounding box center [103, 438] width 130 height 10
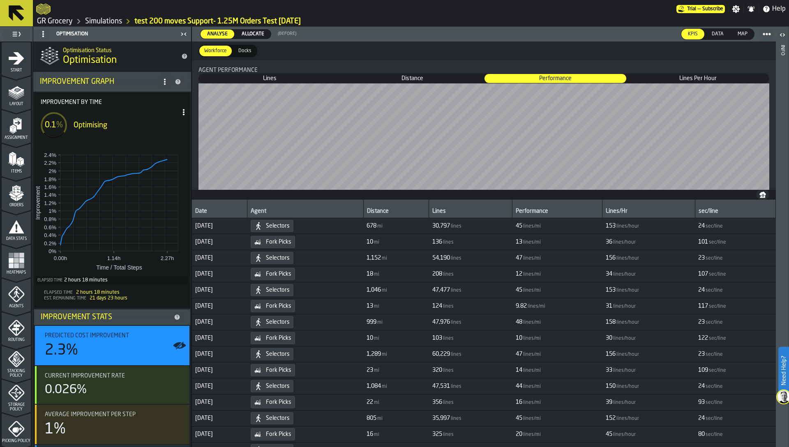
scroll to position [201, 0]
